Goal: Navigation & Orientation: Find specific page/section

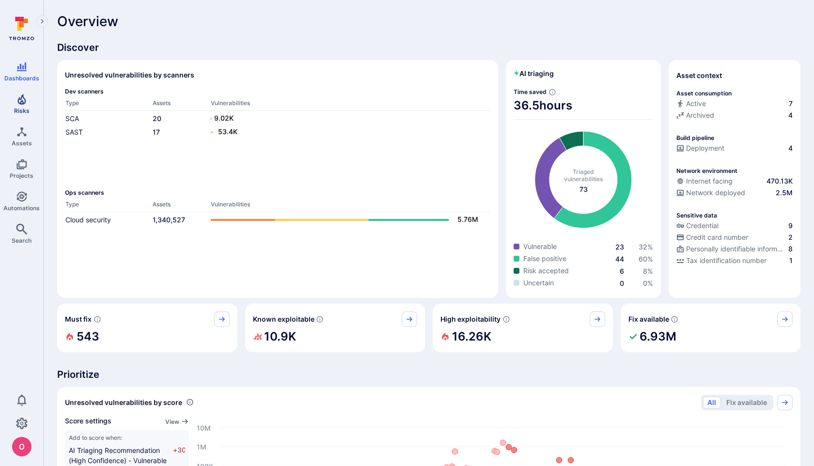
click at [23, 108] on span "Risks" at bounding box center [22, 110] width 16 height 7
